Goal: Task Accomplishment & Management: Complete application form

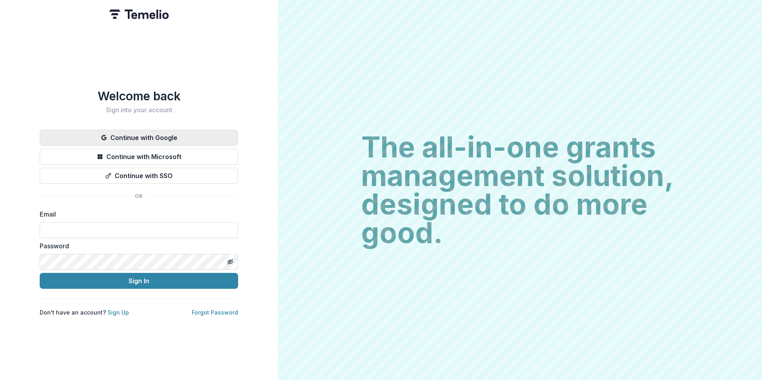
click at [140, 130] on button "Continue with Google" at bounding box center [139, 138] width 198 height 16
